Goal: Task Accomplishment & Management: Manage account settings

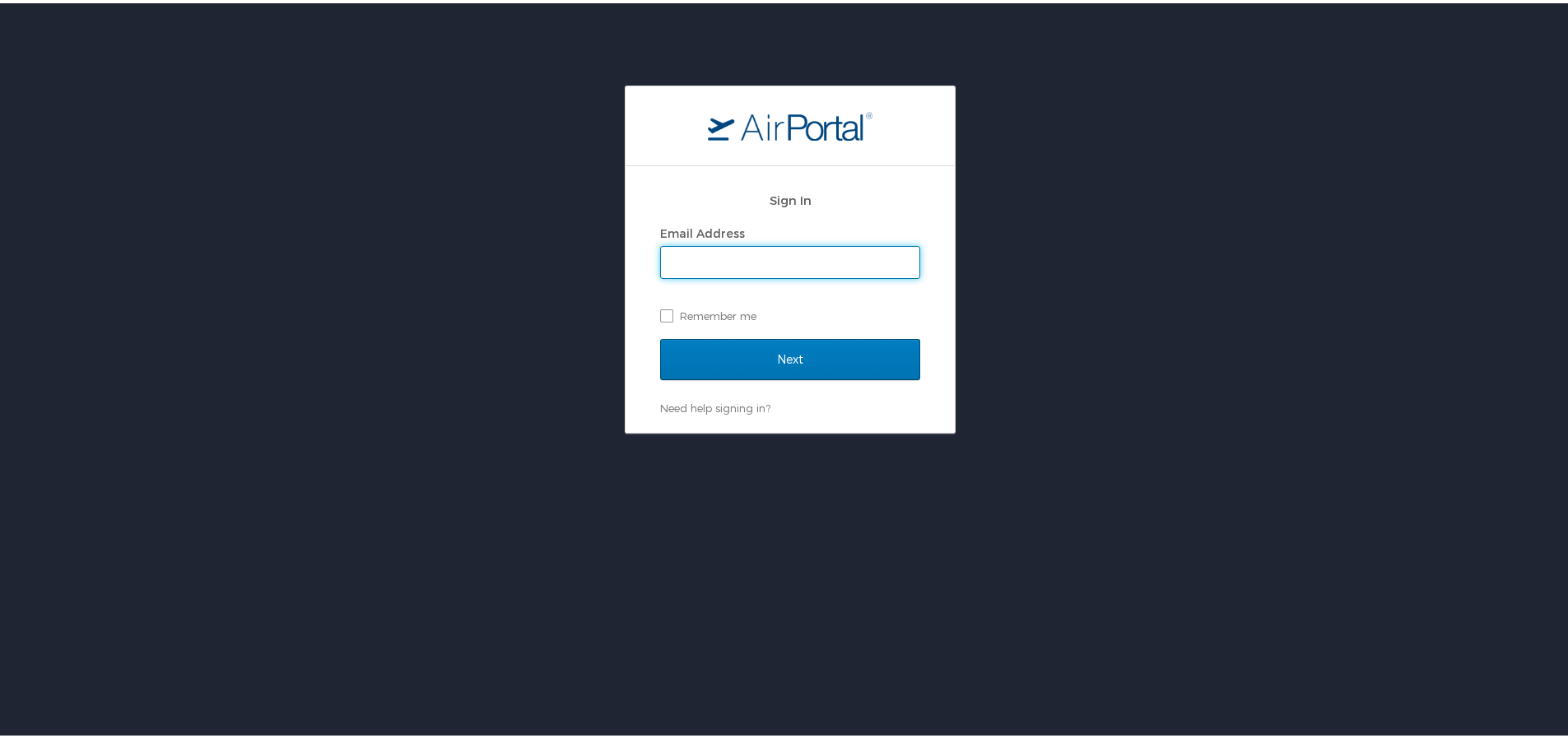
click at [810, 264] on input "Email Address" at bounding box center [790, 259] width 258 height 31
type input "molly.marek.ctr@spaceforce.mil"
click at [672, 306] on label "Remember me" at bounding box center [790, 312] width 260 height 25
click at [671, 306] on input "Remember me" at bounding box center [665, 311] width 11 height 11
checkbox input "true"
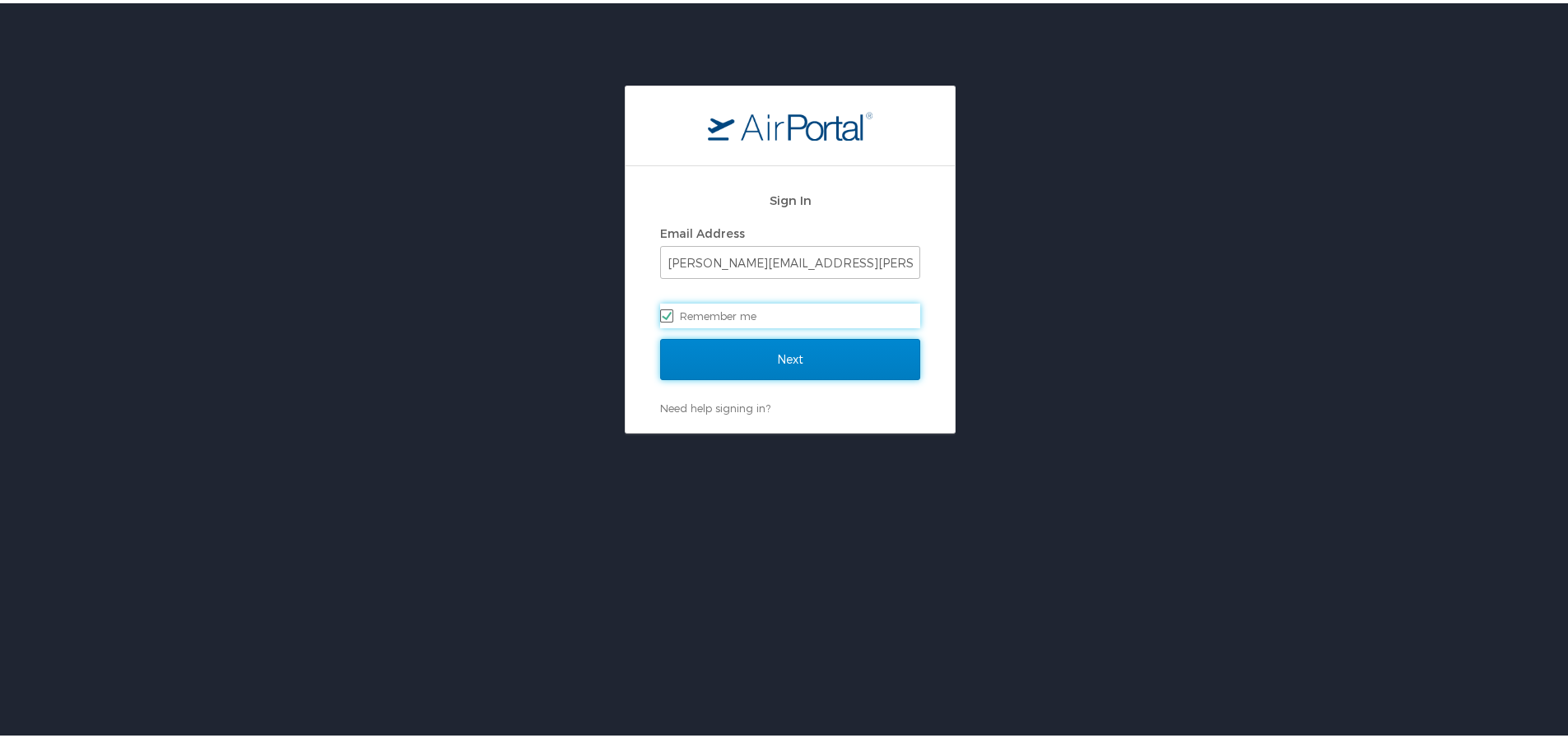
click at [728, 368] on input "Next" at bounding box center [790, 356] width 260 height 41
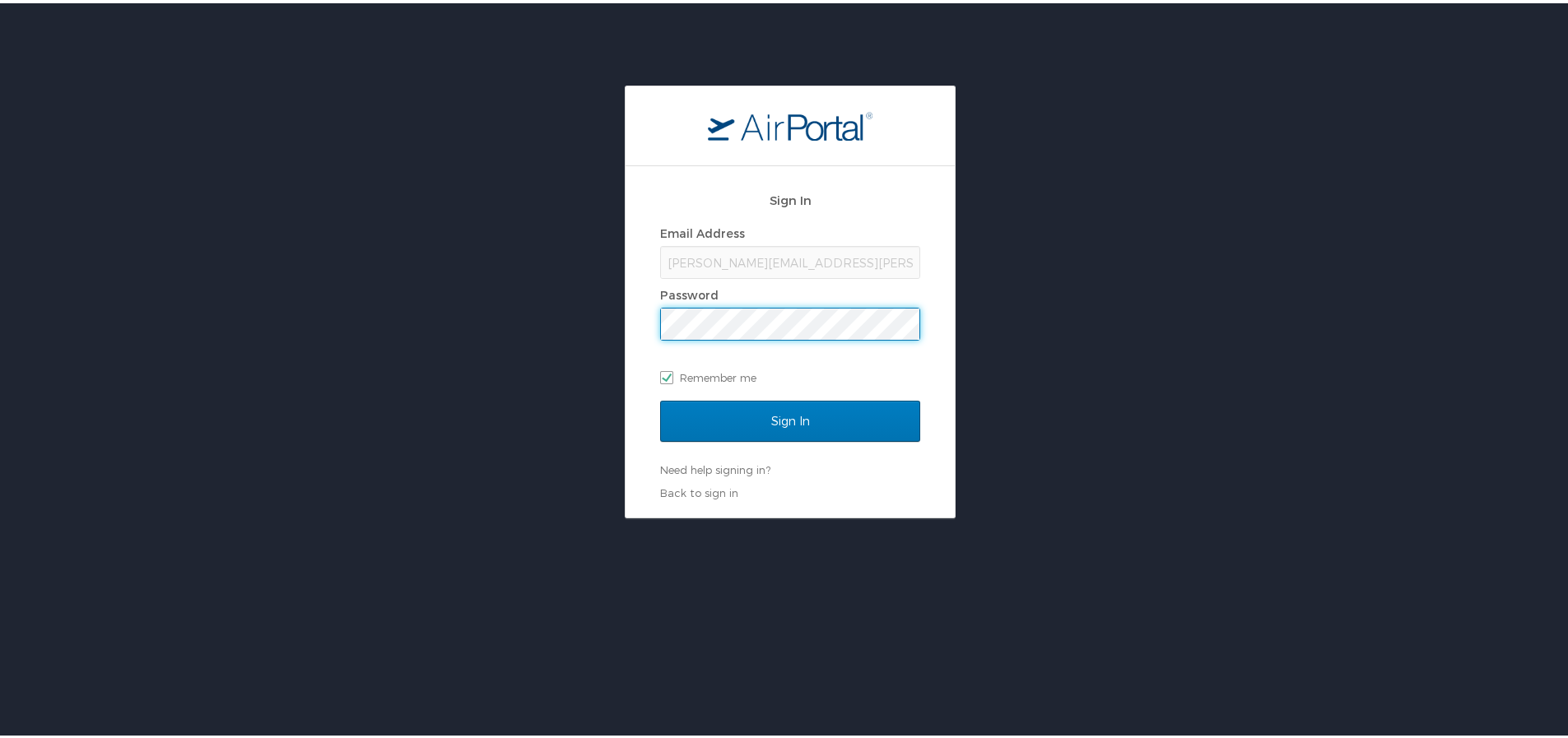
click at [660, 398] on input "Sign In" at bounding box center [790, 418] width 260 height 41
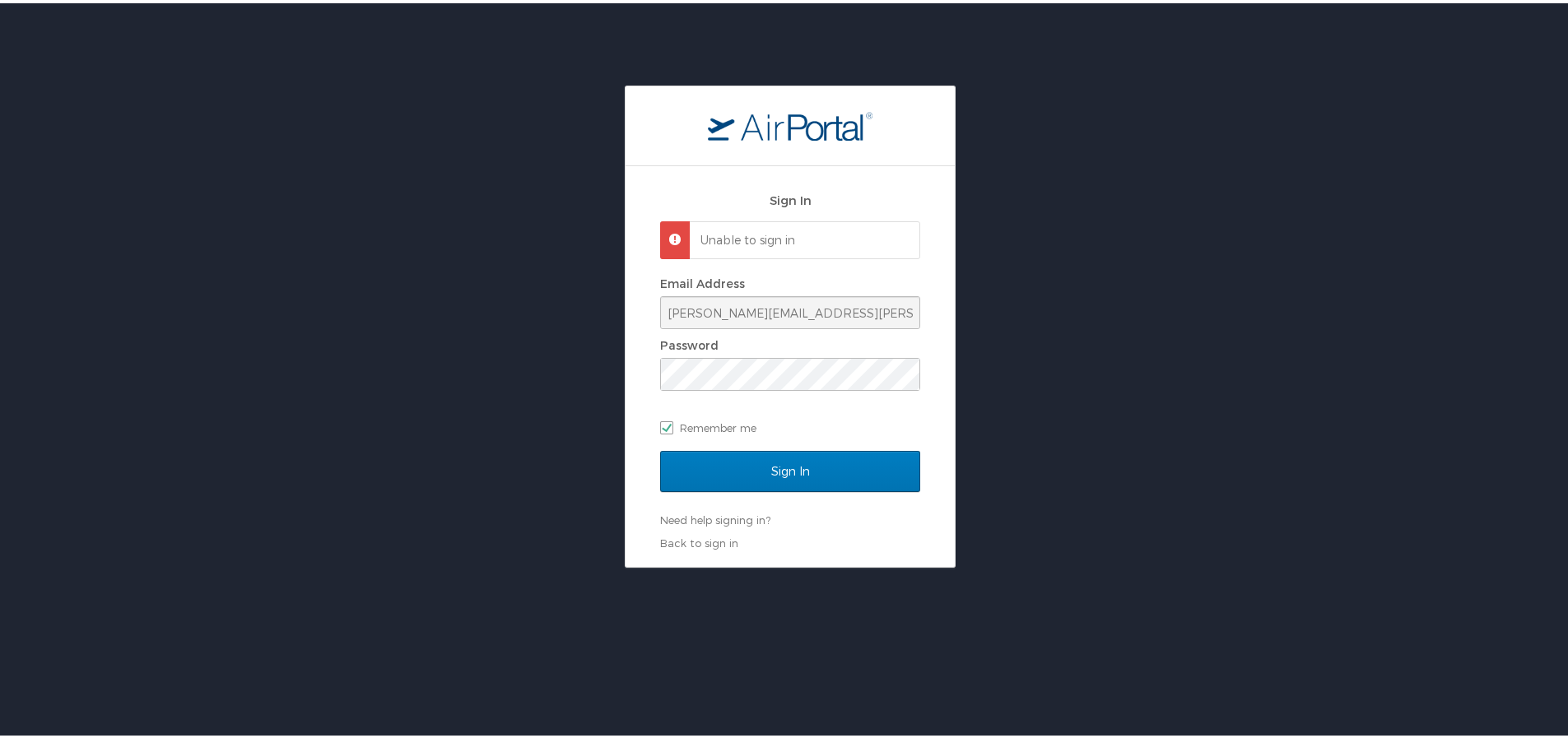
click at [533, 361] on div "Sign In Unable to sign in Email Address molly.marek.ctr@spaceforce.mil Password…" at bounding box center [790, 323] width 1581 height 482
click at [660, 448] on input "Sign In" at bounding box center [790, 468] width 260 height 41
click at [501, 374] on div "Sign In Unable to sign in Email Address molly.marek.ctr@spaceforce.mil Password…" at bounding box center [790, 323] width 1581 height 482
click at [660, 448] on input "Sign In" at bounding box center [790, 468] width 260 height 41
click at [704, 517] on link "Need help signing in?" at bounding box center [714, 517] width 110 height 13
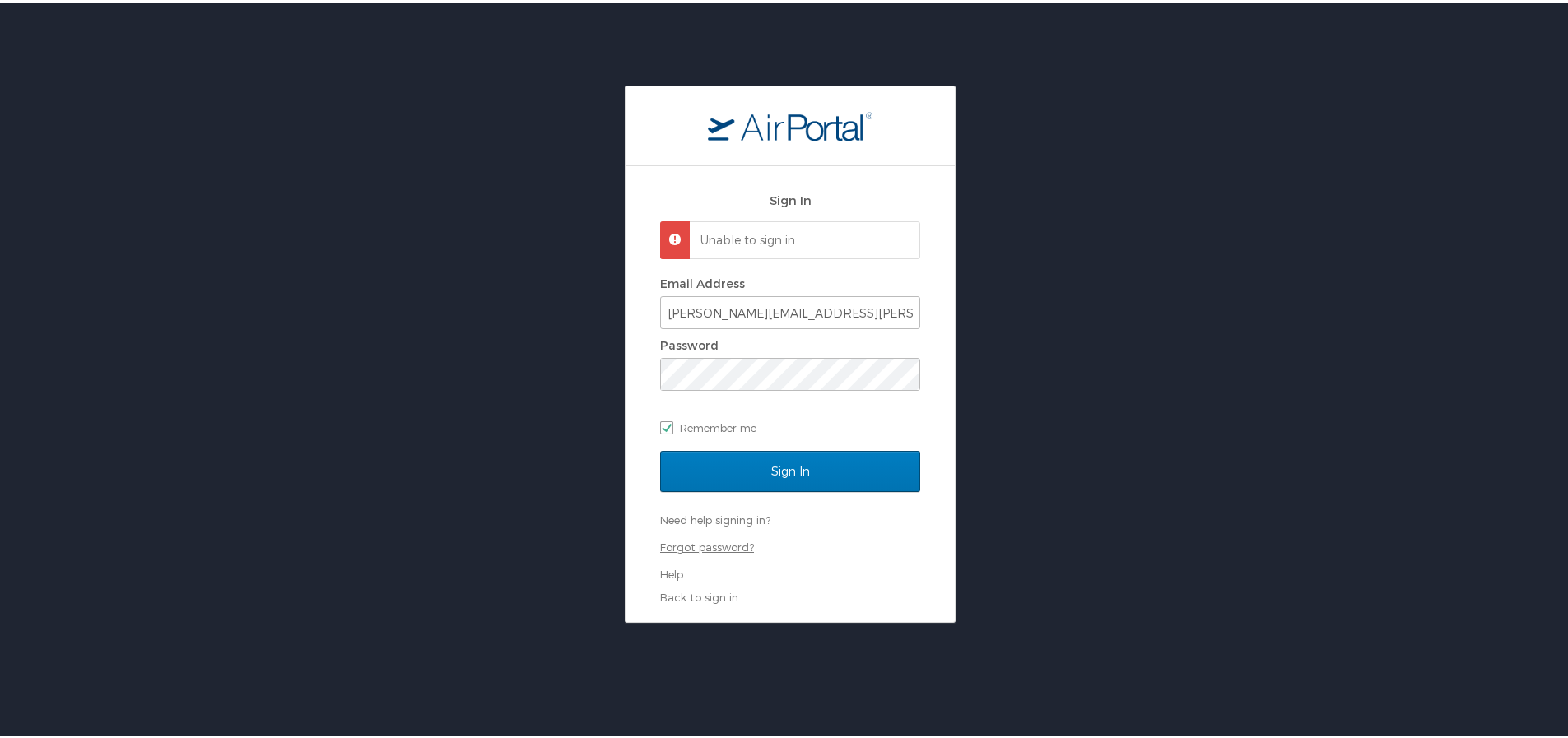
click at [711, 542] on link "Forgot password?" at bounding box center [706, 544] width 94 height 13
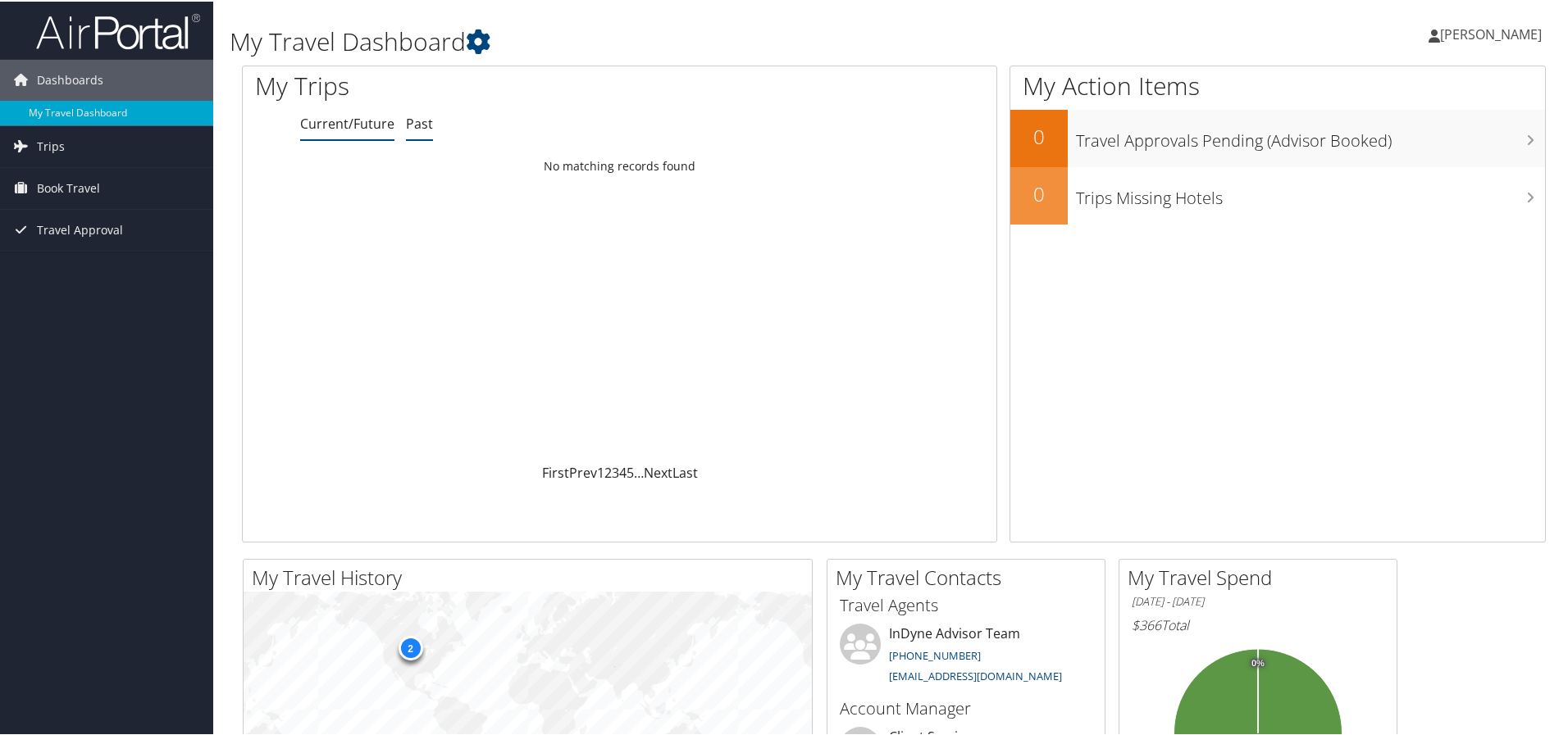
click at [413, 114] on link "Past" at bounding box center [420, 122] width 27 height 18
click at [424, 174] on div "Sun 7 Sep 2025 - Wed 10 Sep 2025" at bounding box center [337, 181] width 172 height 15
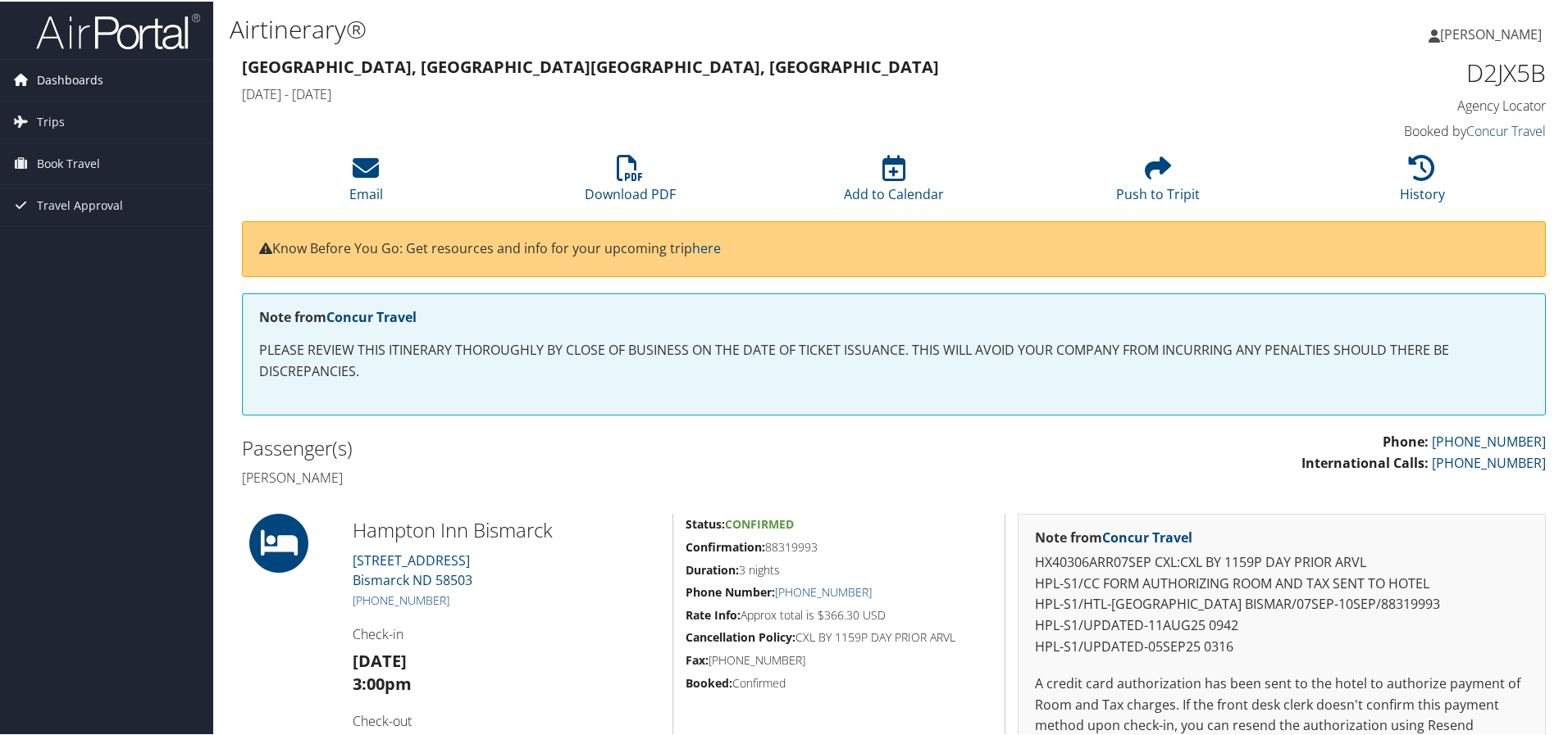
click at [74, 75] on span "Dashboards" at bounding box center [70, 78] width 66 height 41
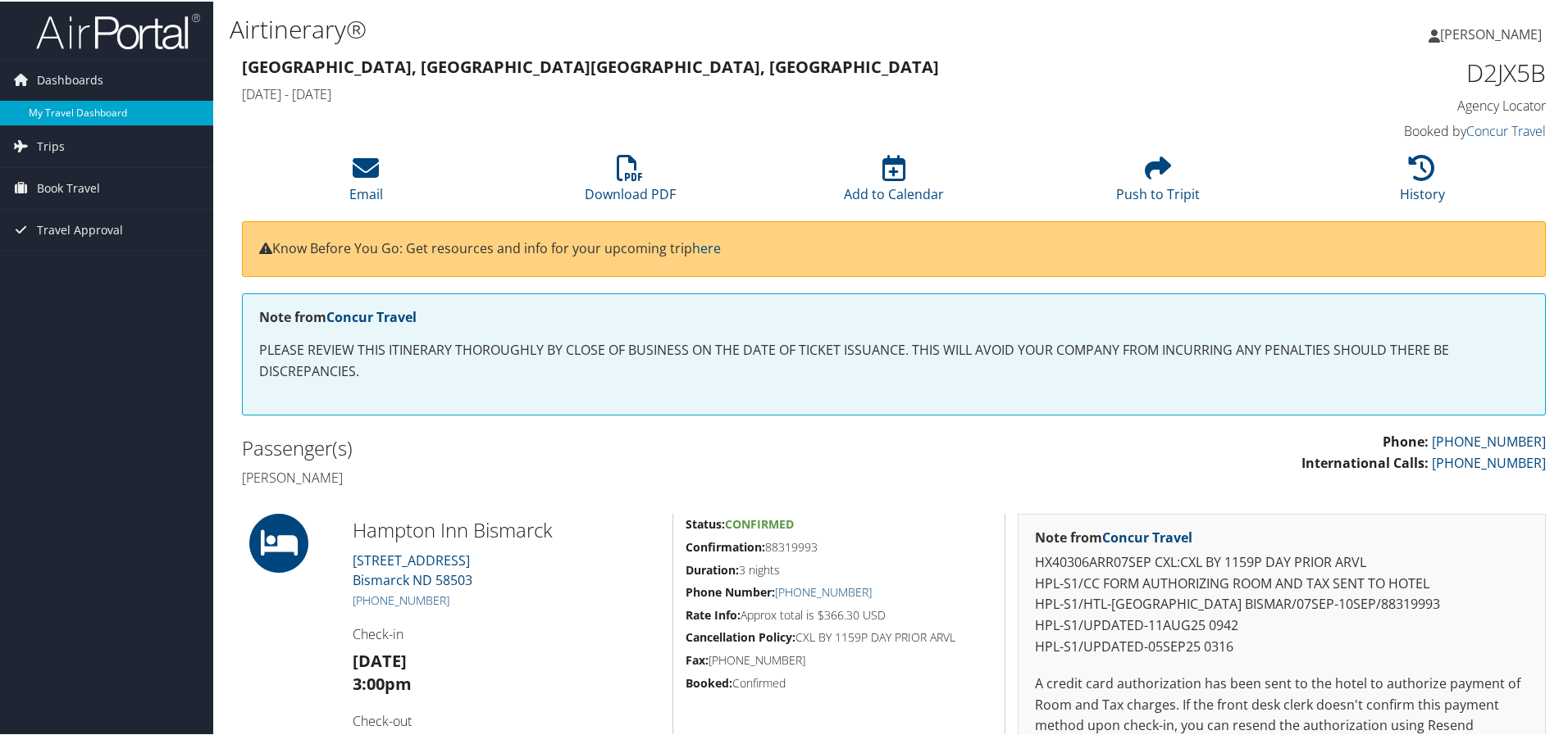
click at [83, 109] on link "My Travel Dashboard" at bounding box center [106, 111] width 213 height 24
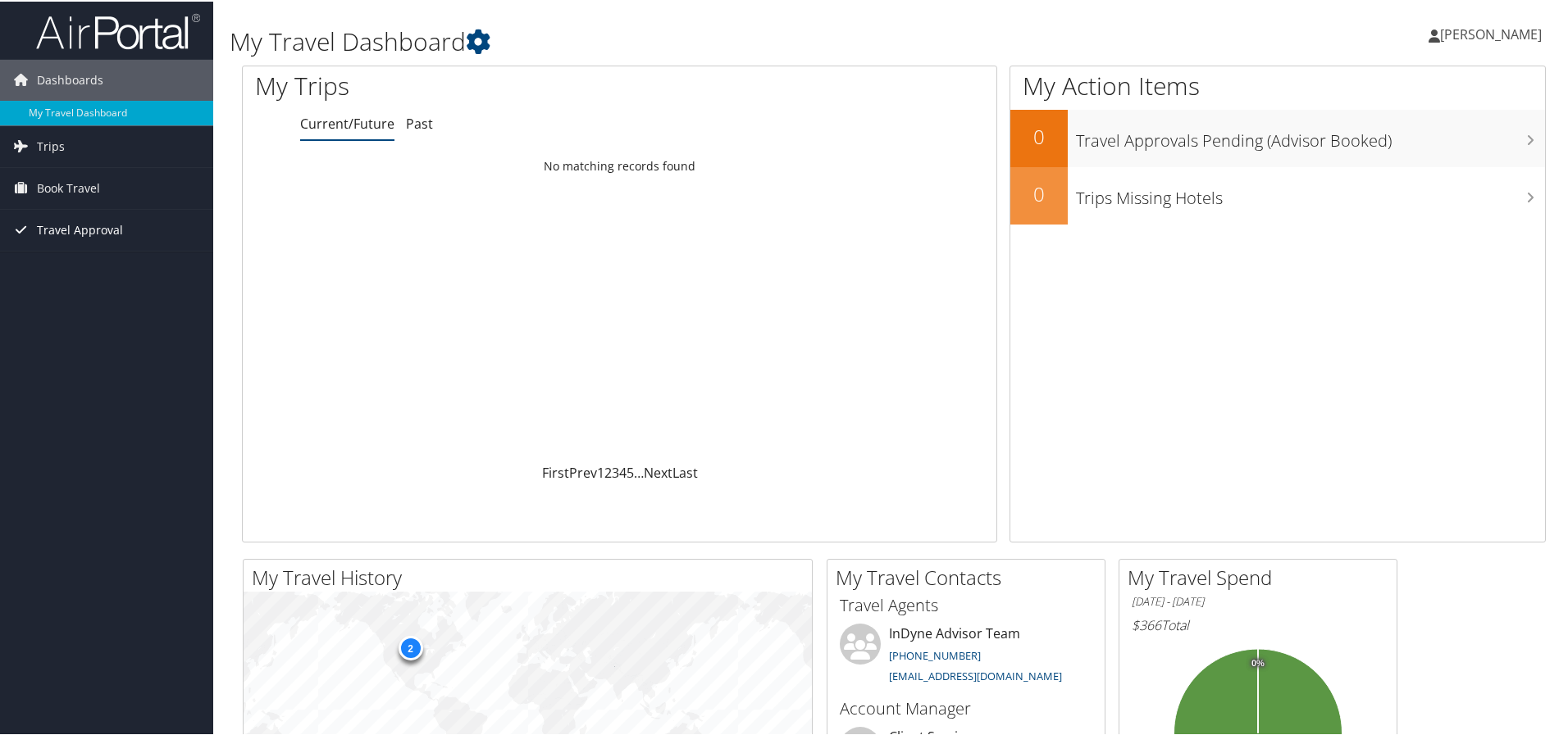
click at [102, 229] on span "Travel Approval" at bounding box center [80, 228] width 86 height 41
click at [99, 185] on span "Book Travel" at bounding box center [69, 187] width 63 height 41
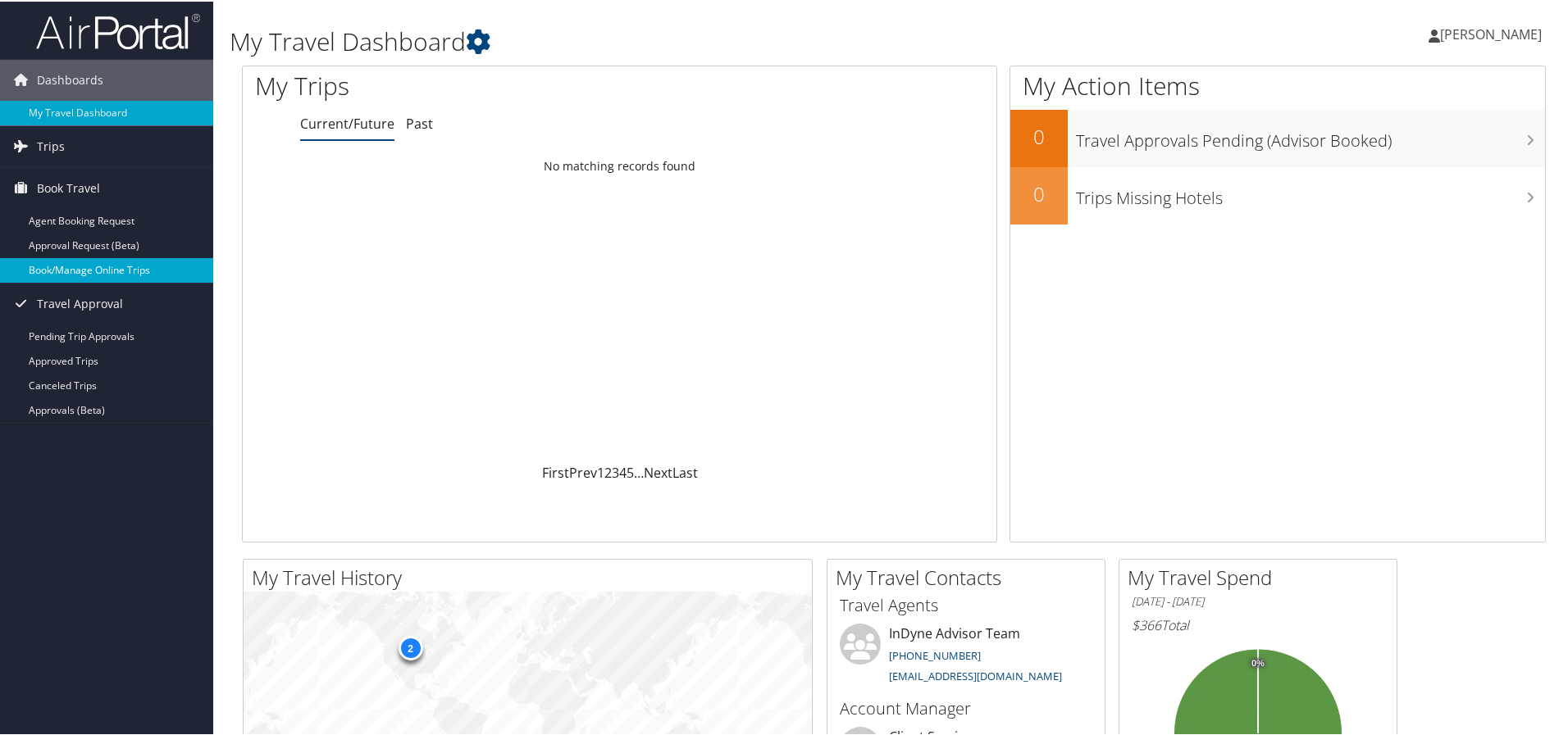
click at [91, 267] on link "Book/Manage Online Trips" at bounding box center [106, 268] width 213 height 24
click at [1521, 30] on span "[PERSON_NAME]" at bounding box center [1491, 33] width 102 height 18
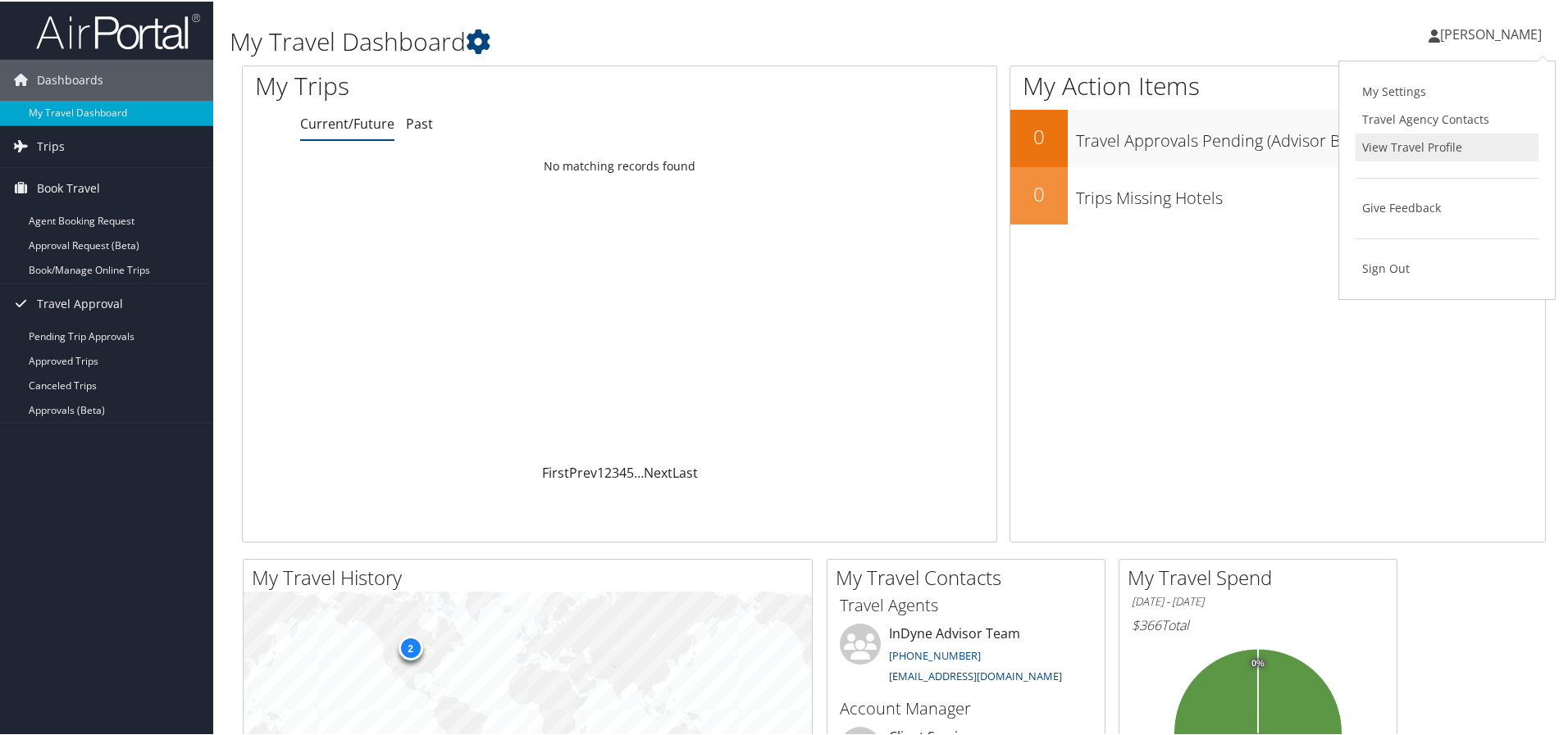
click at [1427, 150] on link "View Travel Profile" at bounding box center [1447, 146] width 183 height 28
click at [60, 140] on span "Trips" at bounding box center [51, 144] width 28 height 41
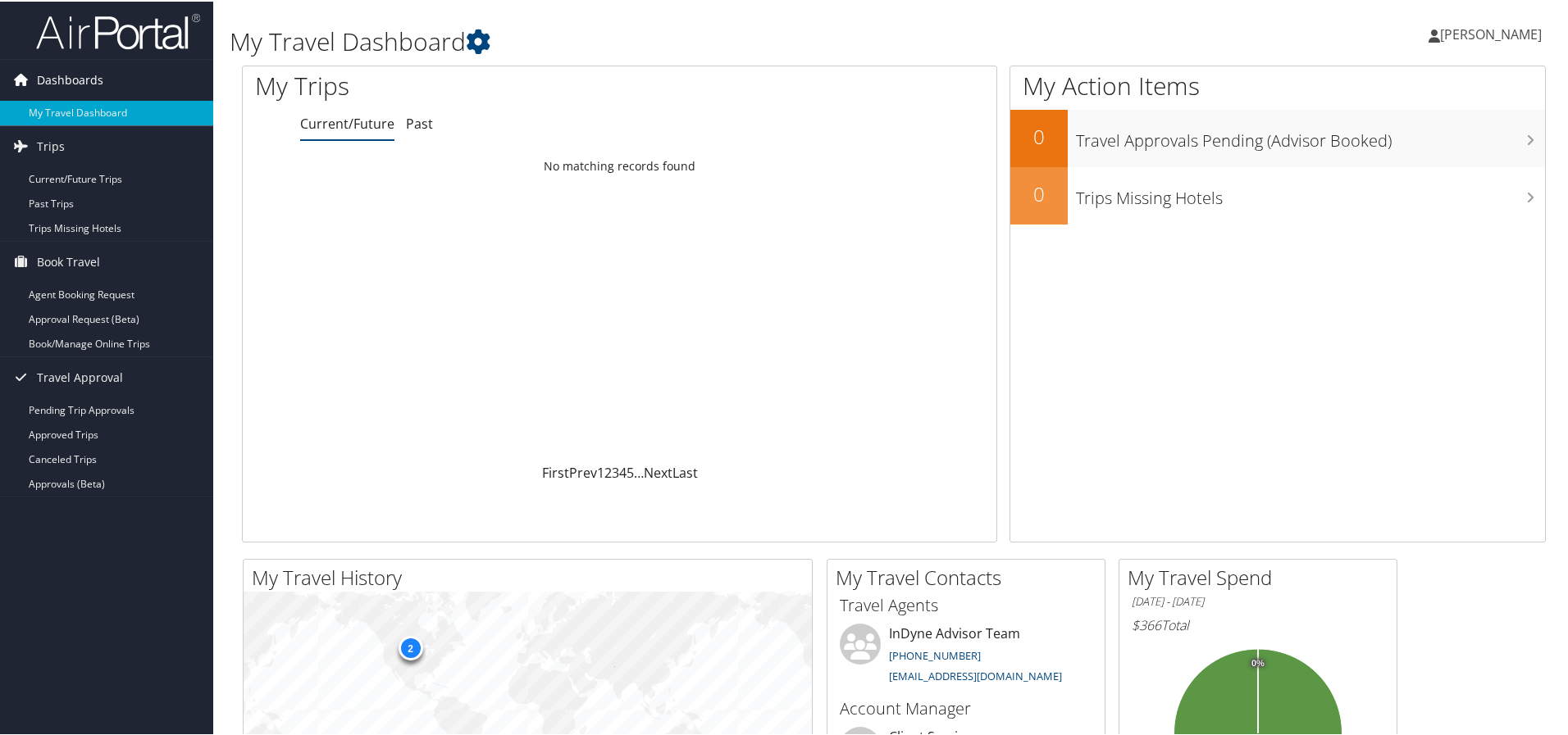
click at [93, 85] on span "Dashboards" at bounding box center [70, 78] width 66 height 41
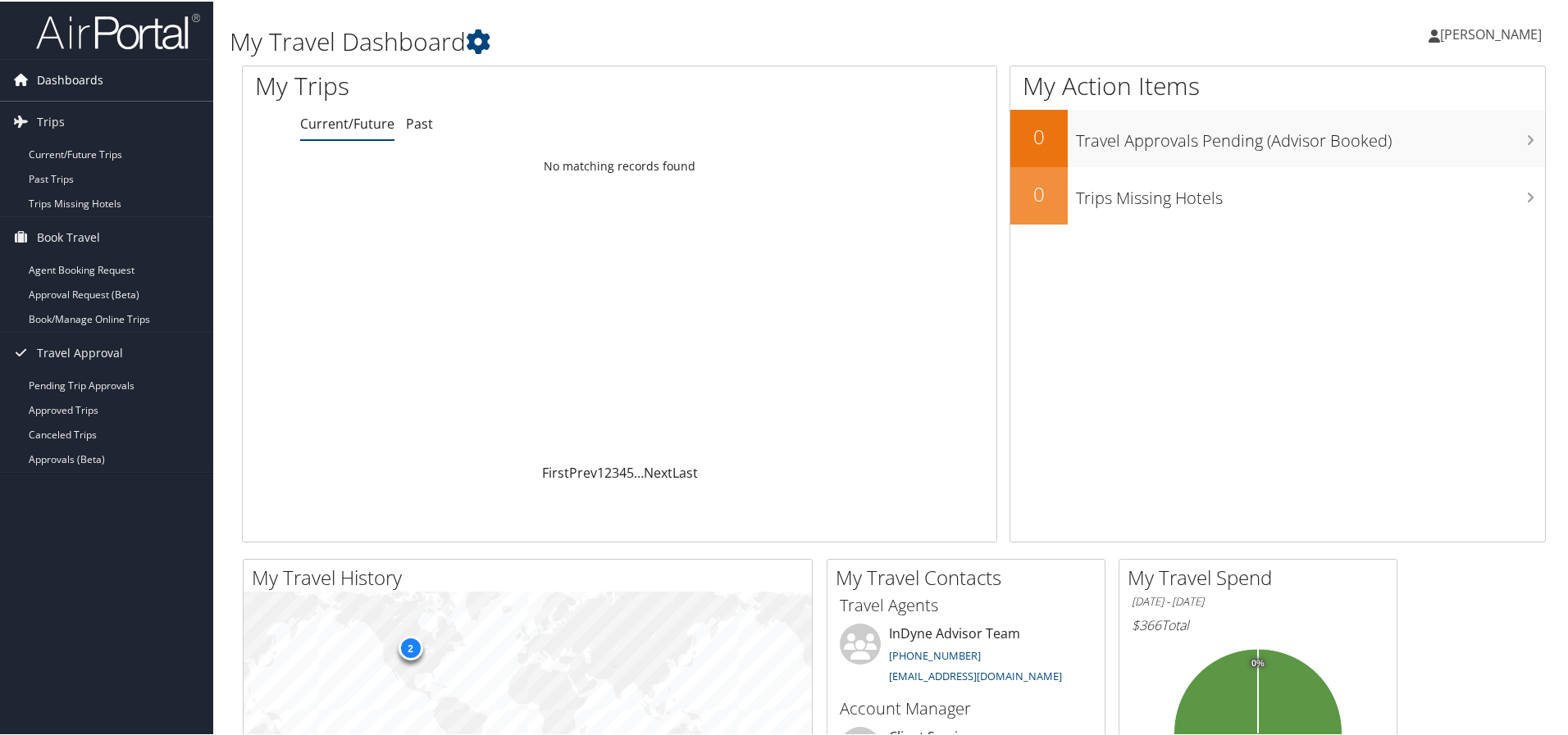
click at [45, 92] on span "Dashboards" at bounding box center [70, 78] width 66 height 41
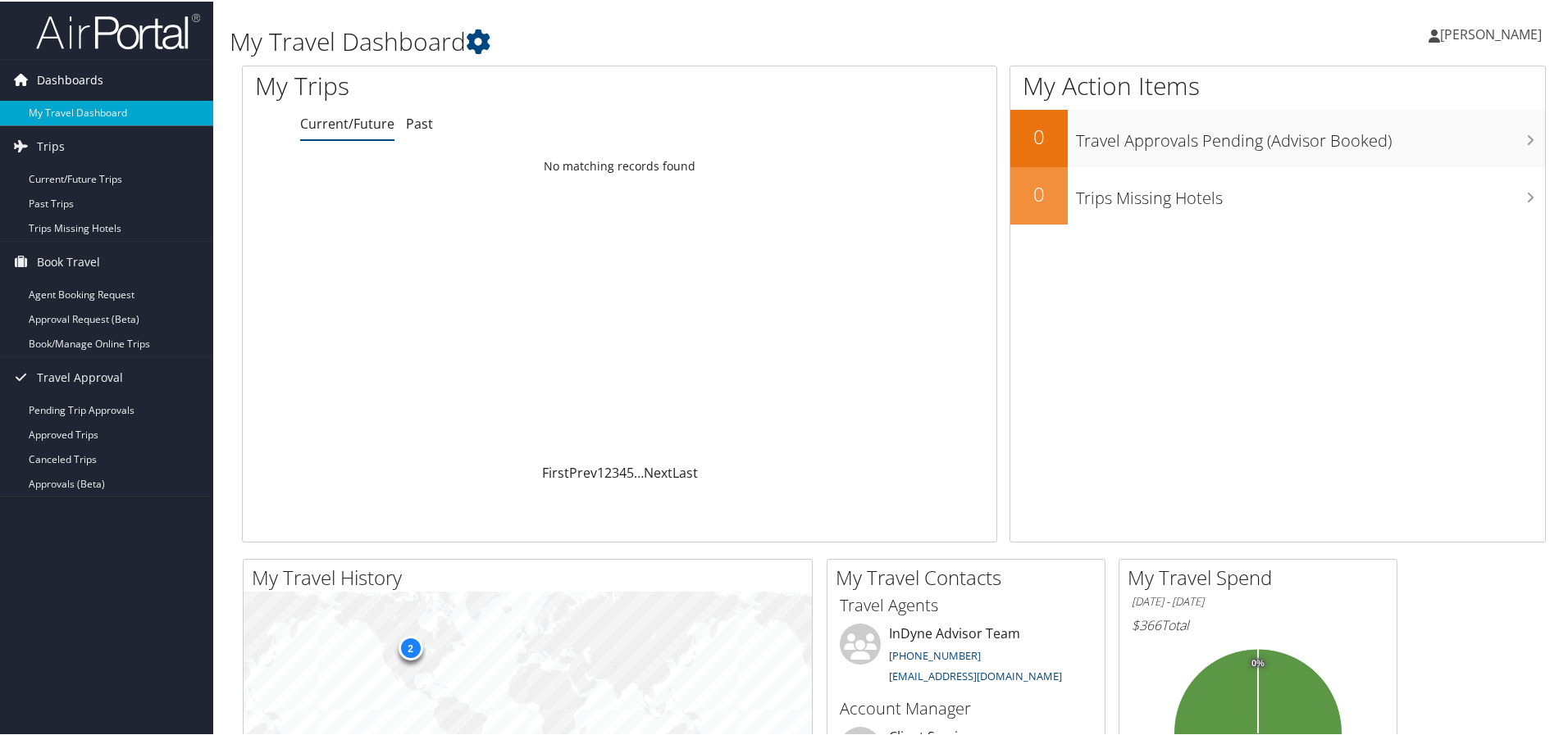
click at [48, 82] on span "Dashboards" at bounding box center [70, 78] width 66 height 41
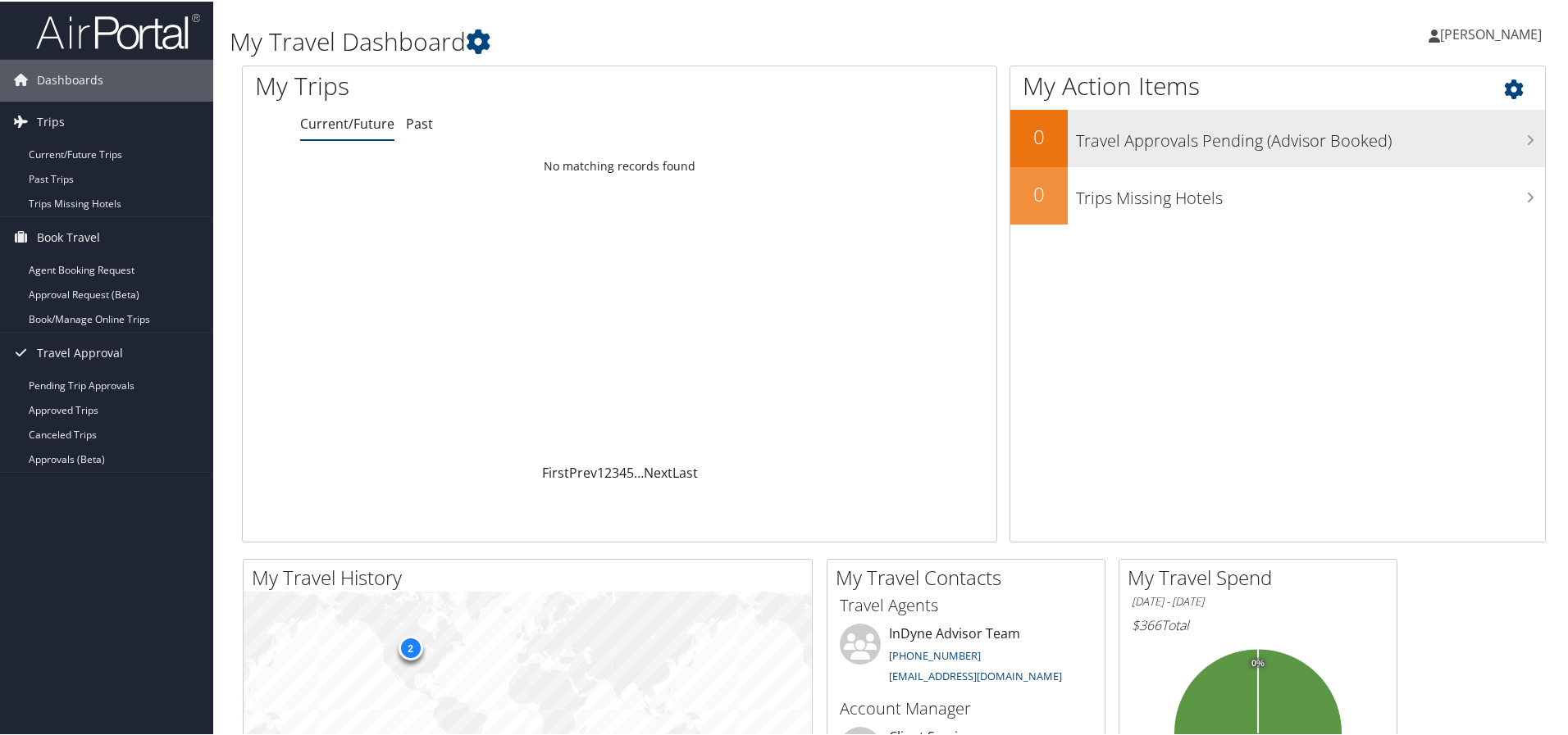
click at [1506, 118] on div "Travel Approvals Pending (Advisor Booked)" at bounding box center [1307, 136] width 477 height 57
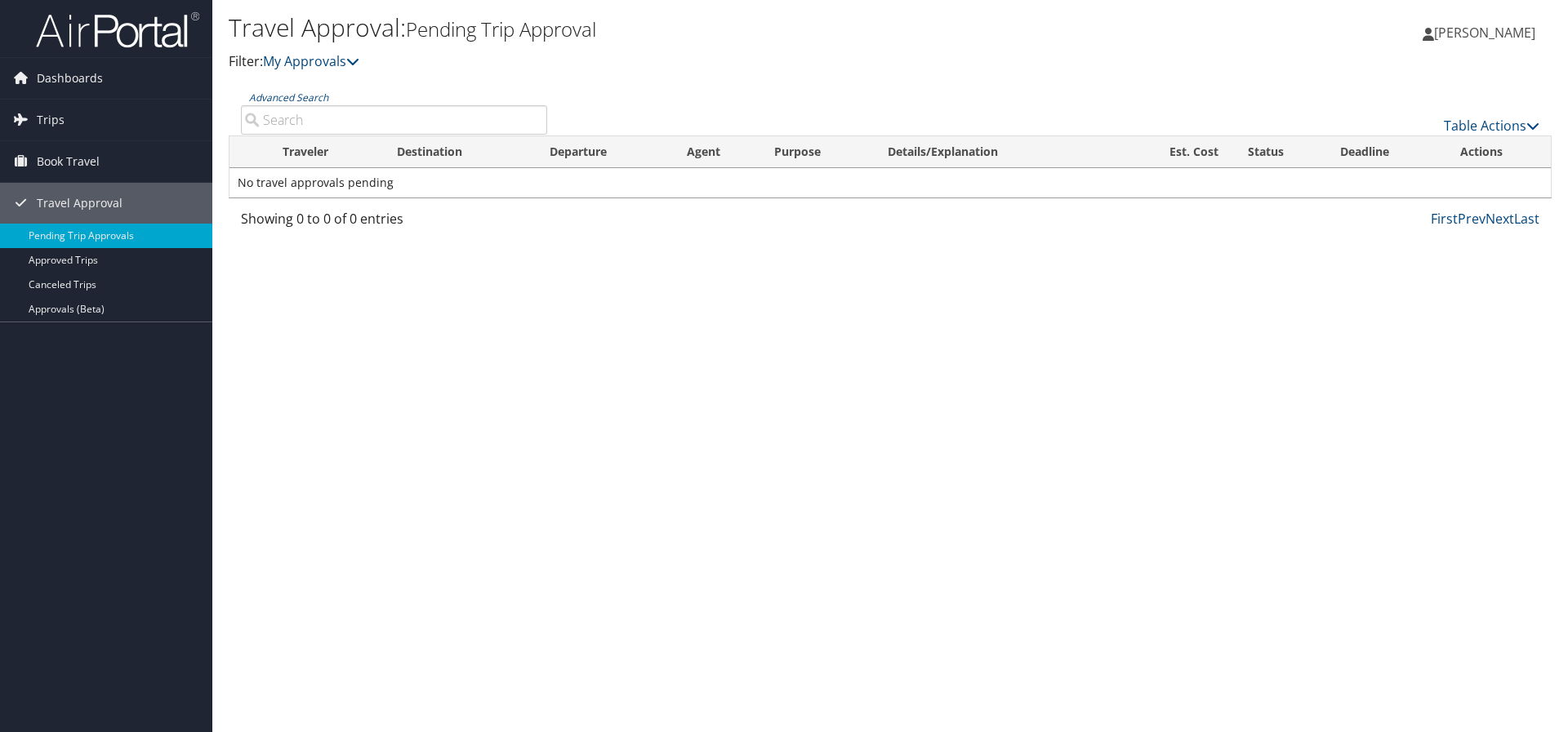
click at [1029, 426] on div "Travel Approval: Pending Trip Approval Filter: My Approvals [PERSON_NAME] [PERS…" at bounding box center [890, 366] width 1356 height 732
click at [94, 78] on span "Dashboards" at bounding box center [70, 78] width 66 height 41
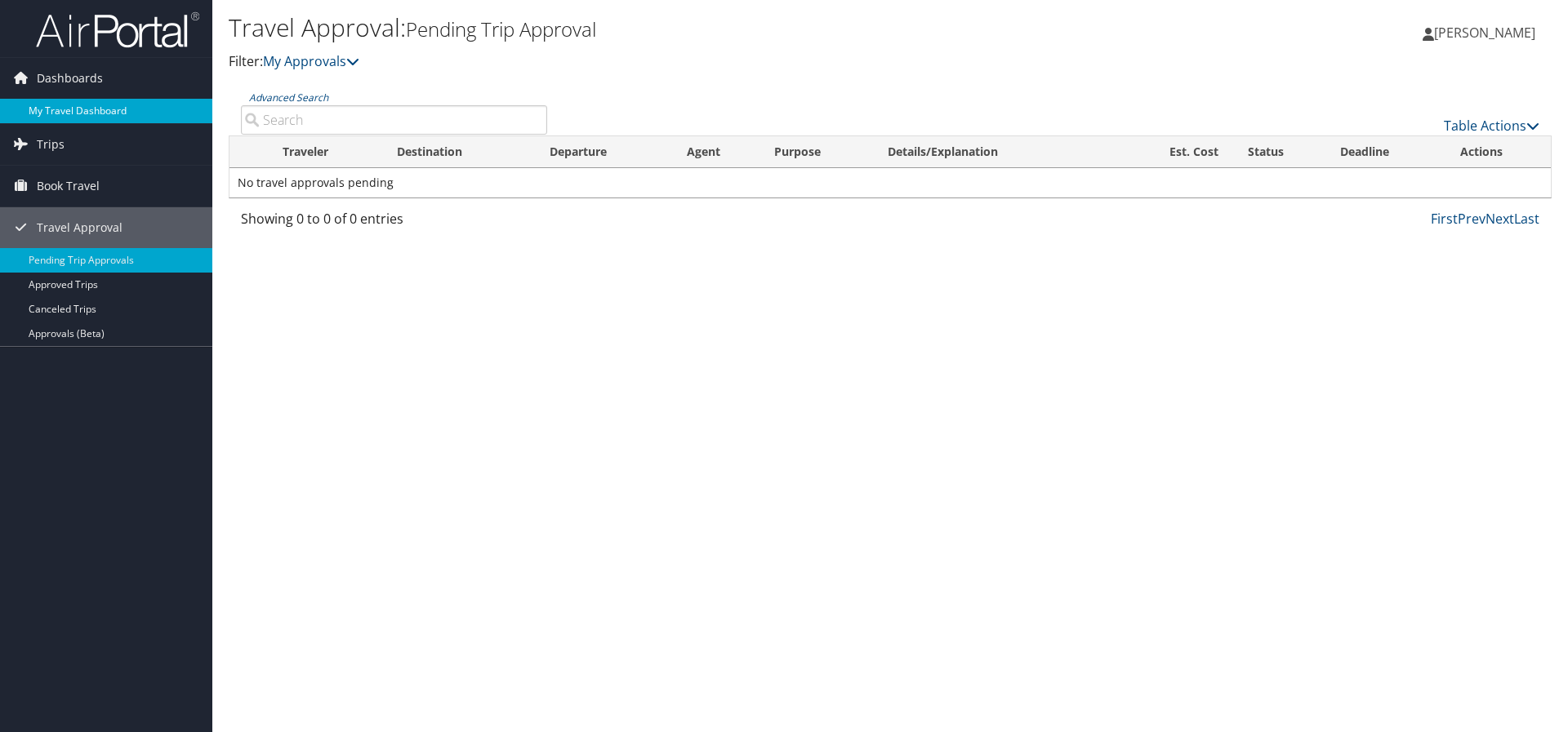
click at [108, 113] on link "My Travel Dashboard" at bounding box center [106, 110] width 212 height 24
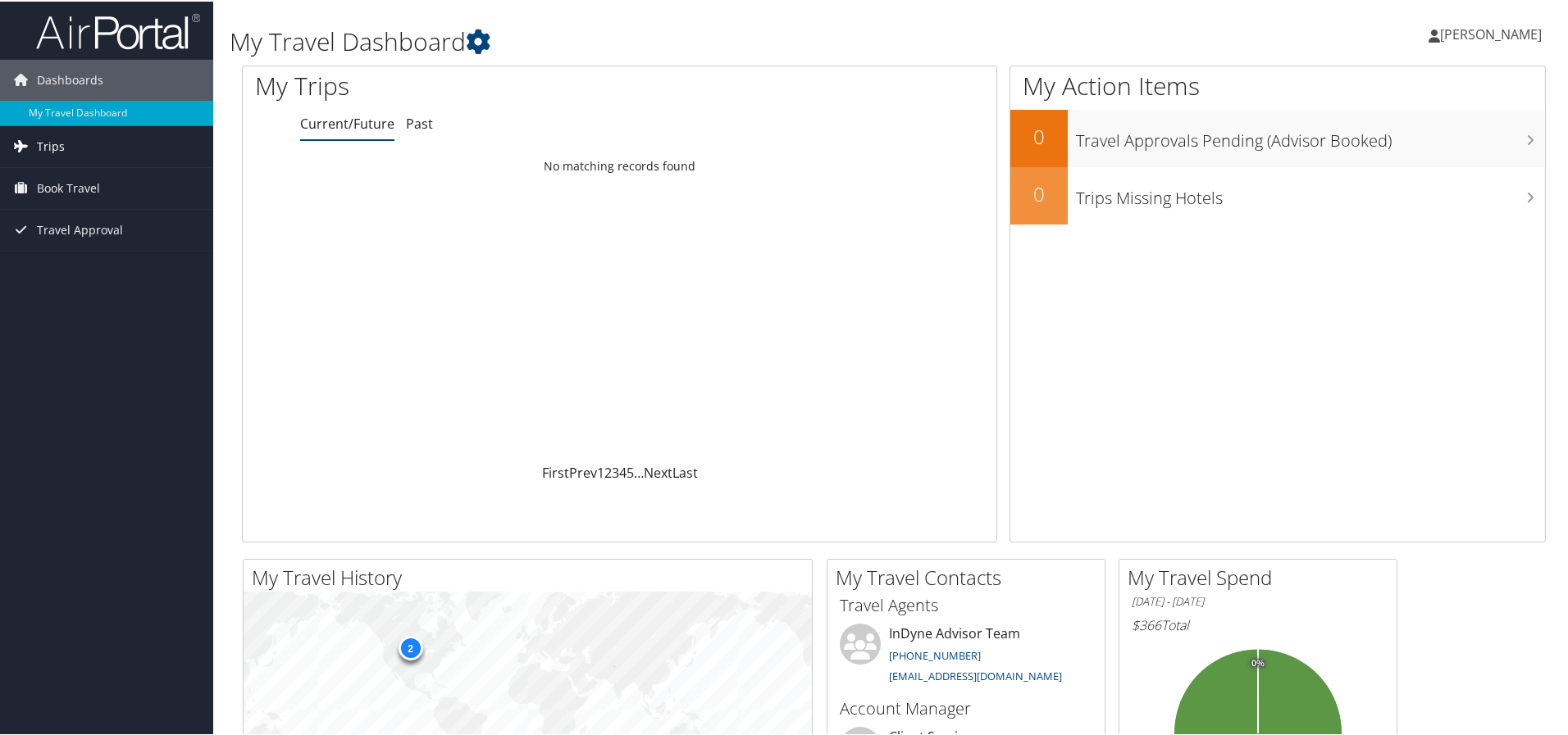
click at [61, 140] on span "Trips" at bounding box center [51, 144] width 28 height 41
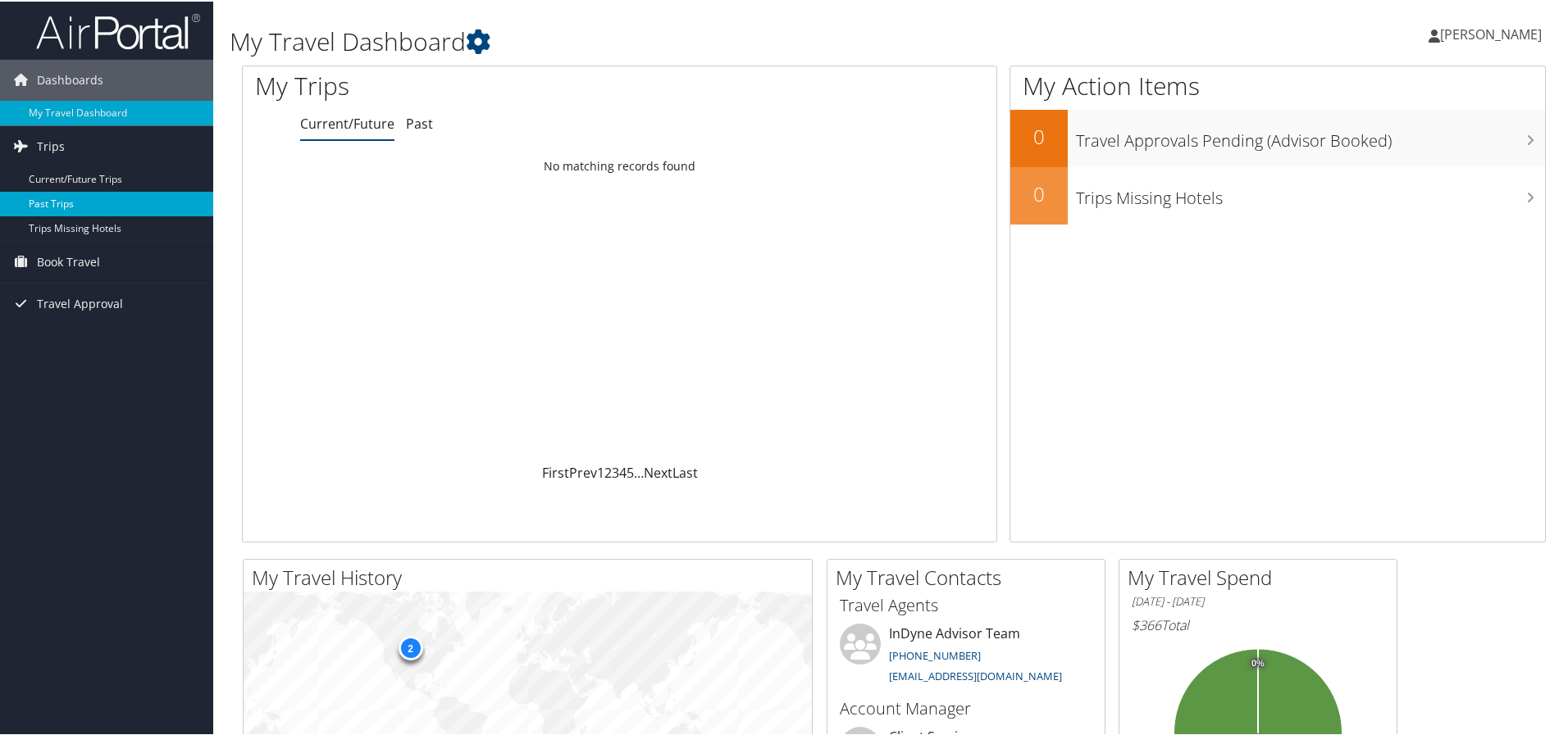
click at [73, 197] on link "Past Trips" at bounding box center [106, 202] width 213 height 24
